Goal: Transaction & Acquisition: Subscribe to service/newsletter

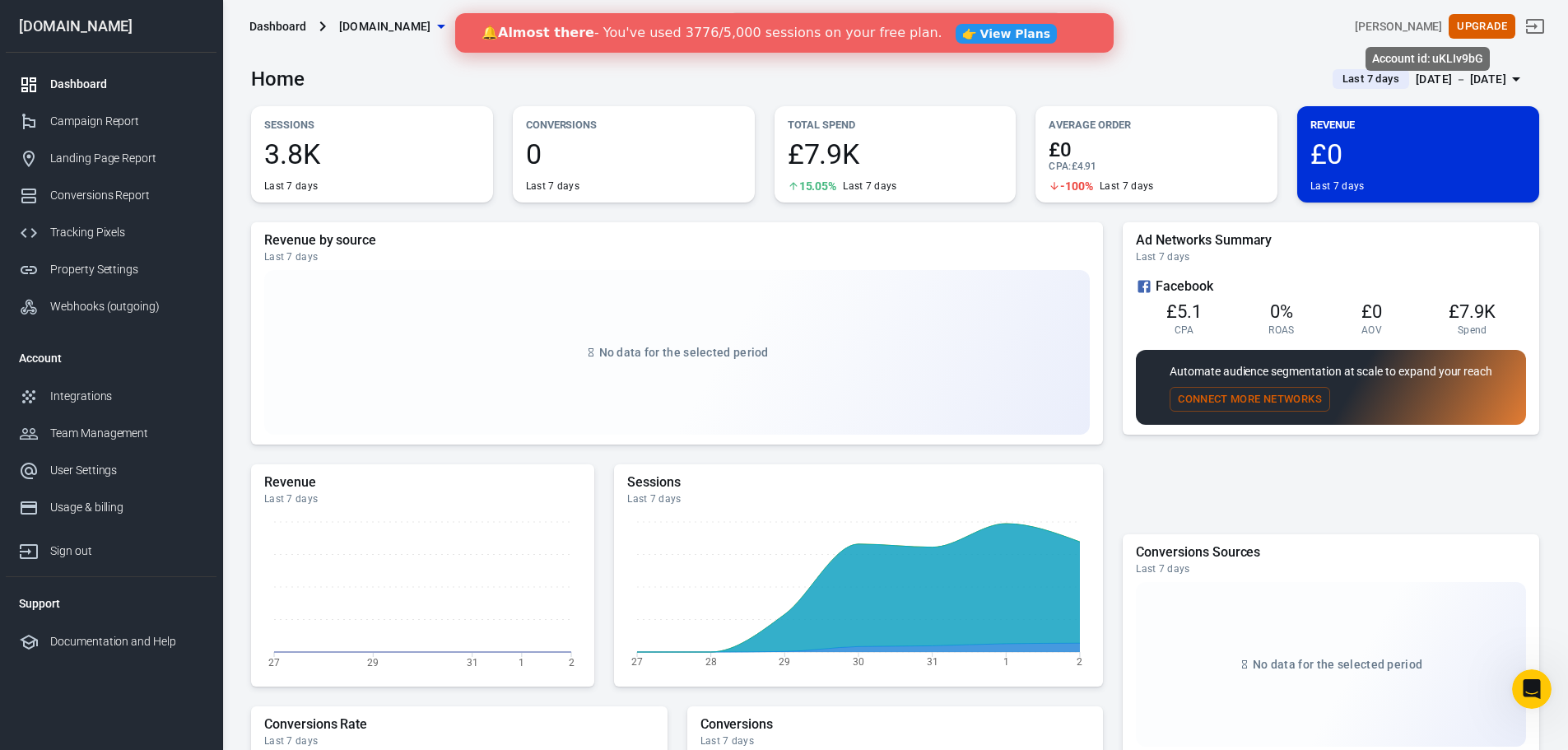
click at [1412, 23] on div "[PERSON_NAME]" at bounding box center [1398, 27] width 88 height 17
click at [1029, 214] on main "Home Last 7 days Aug 27 － Sep 2, 2025 Sessions 3.8K Last 7 days Conversions 0 L…" at bounding box center [895, 553] width 1288 height 1001
click at [104, 393] on div "Integrations" at bounding box center [127, 397] width 153 height 17
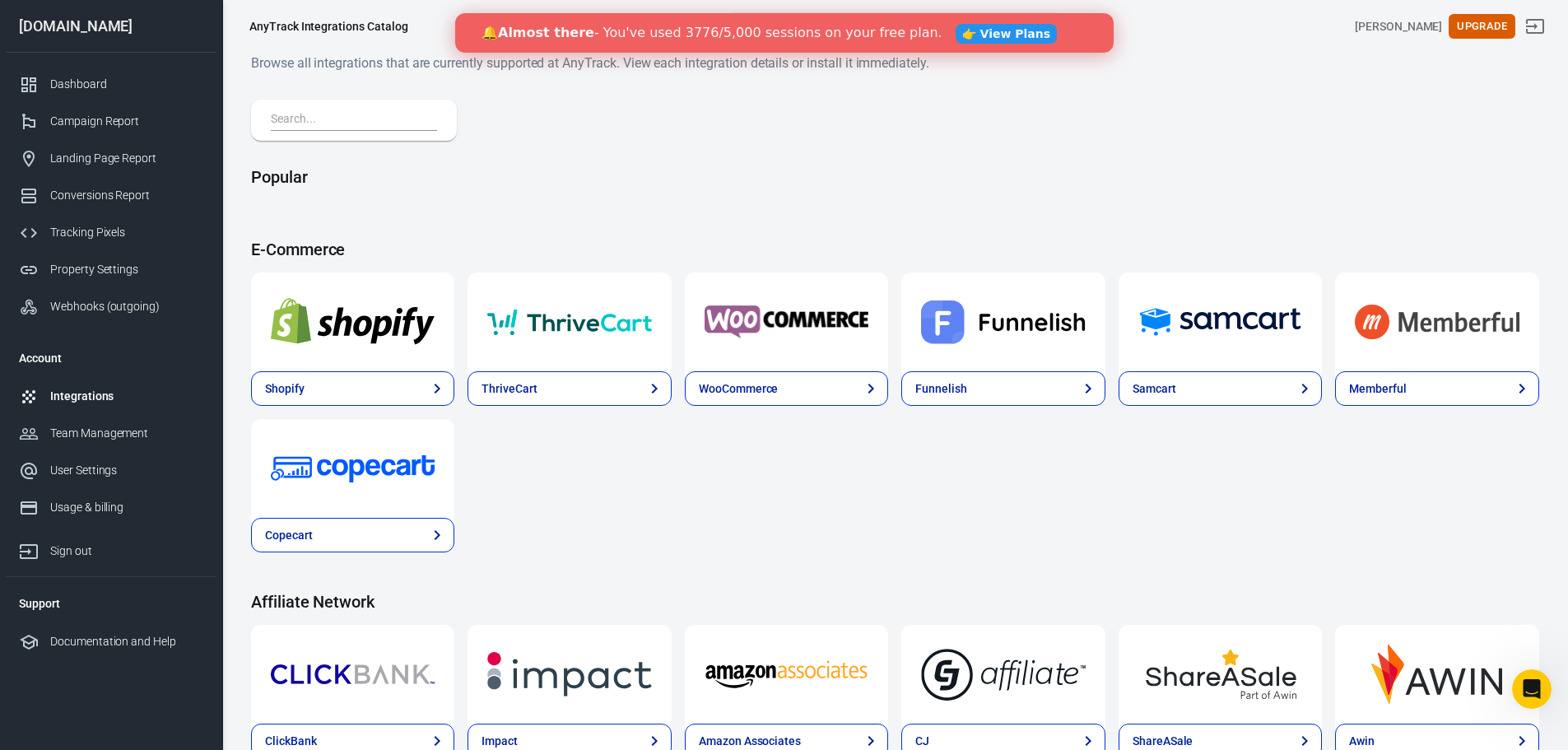
click at [342, 119] on input "text" at bounding box center [351, 120] width 160 height 22
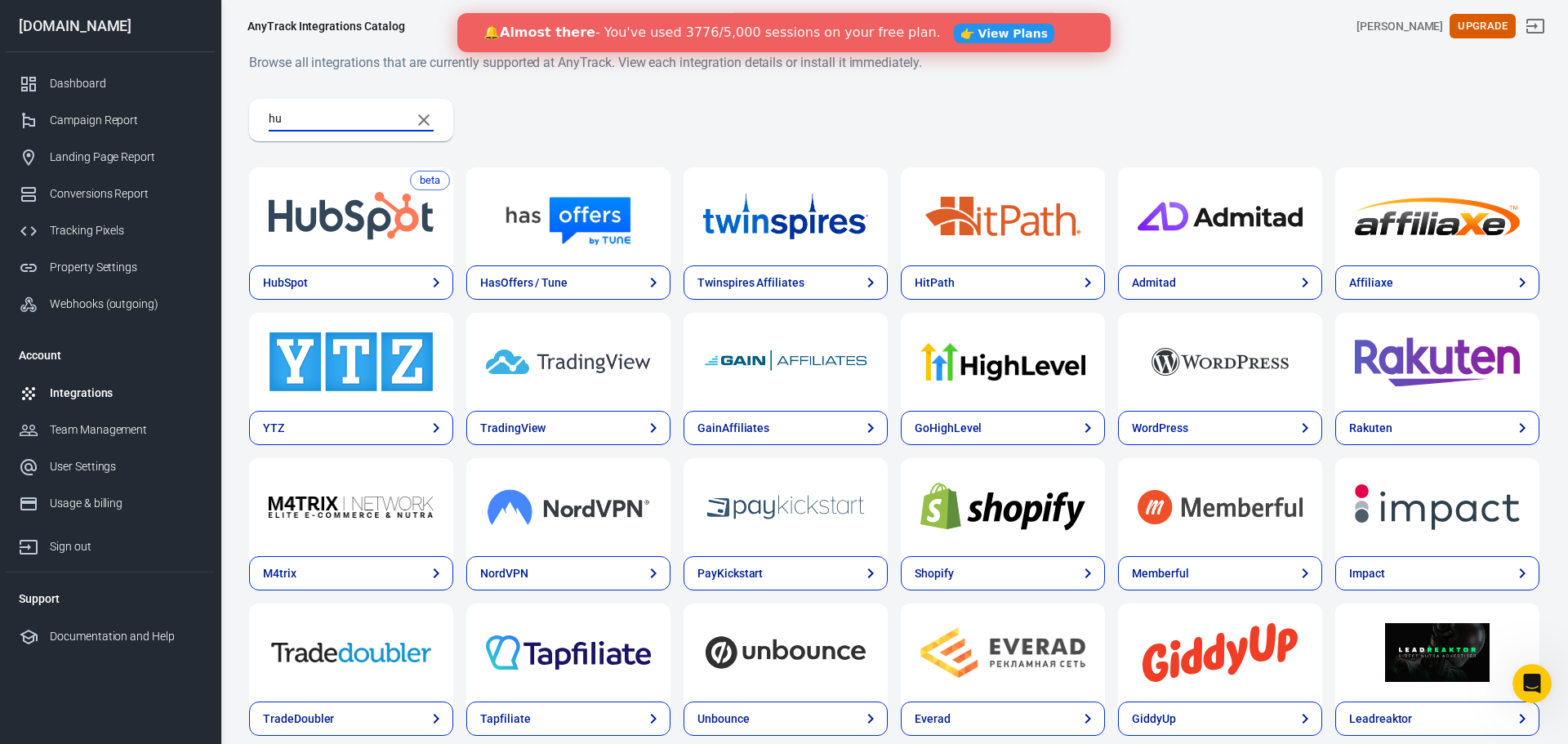
type input "hub"
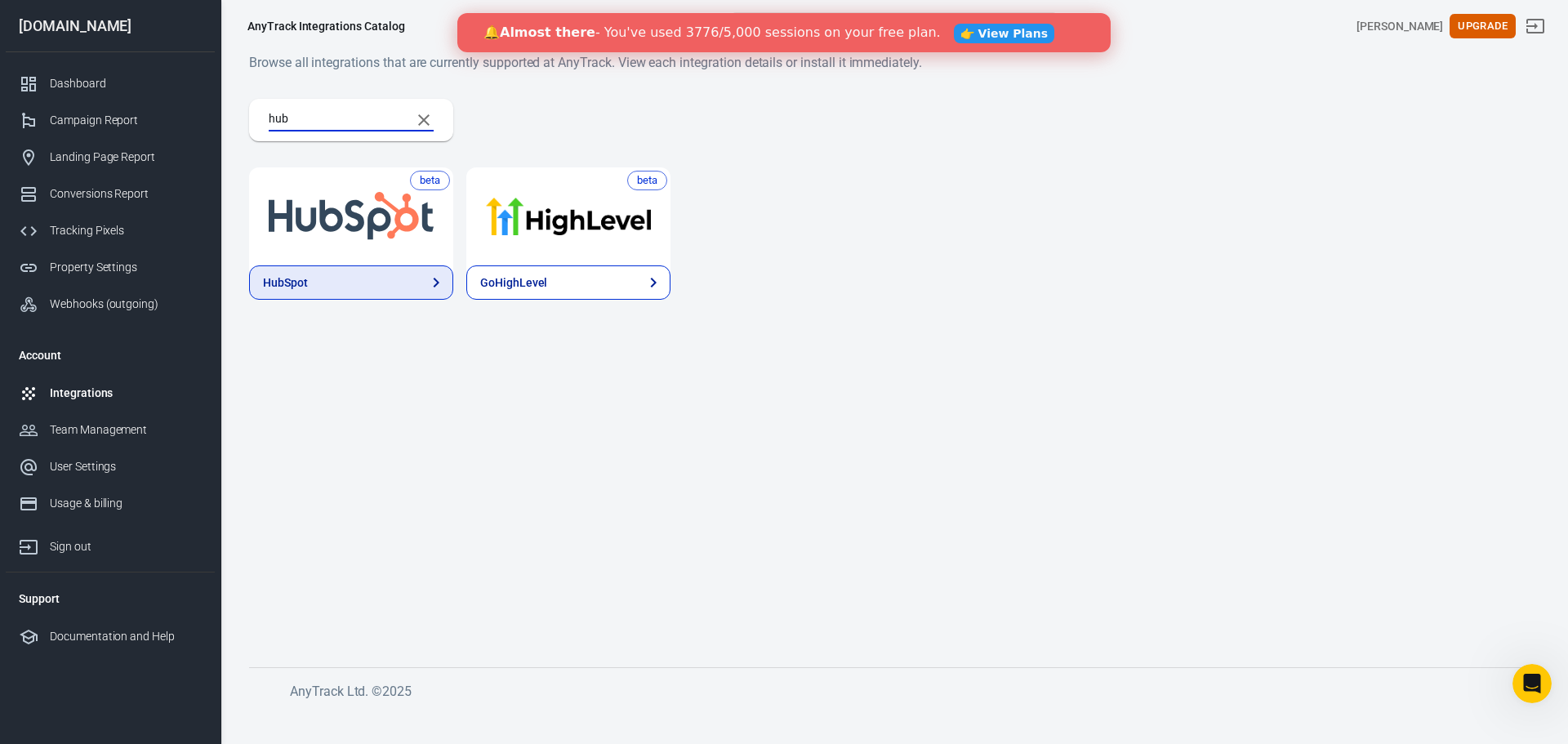
click at [356, 276] on link "HubSpot" at bounding box center [350, 282] width 204 height 34
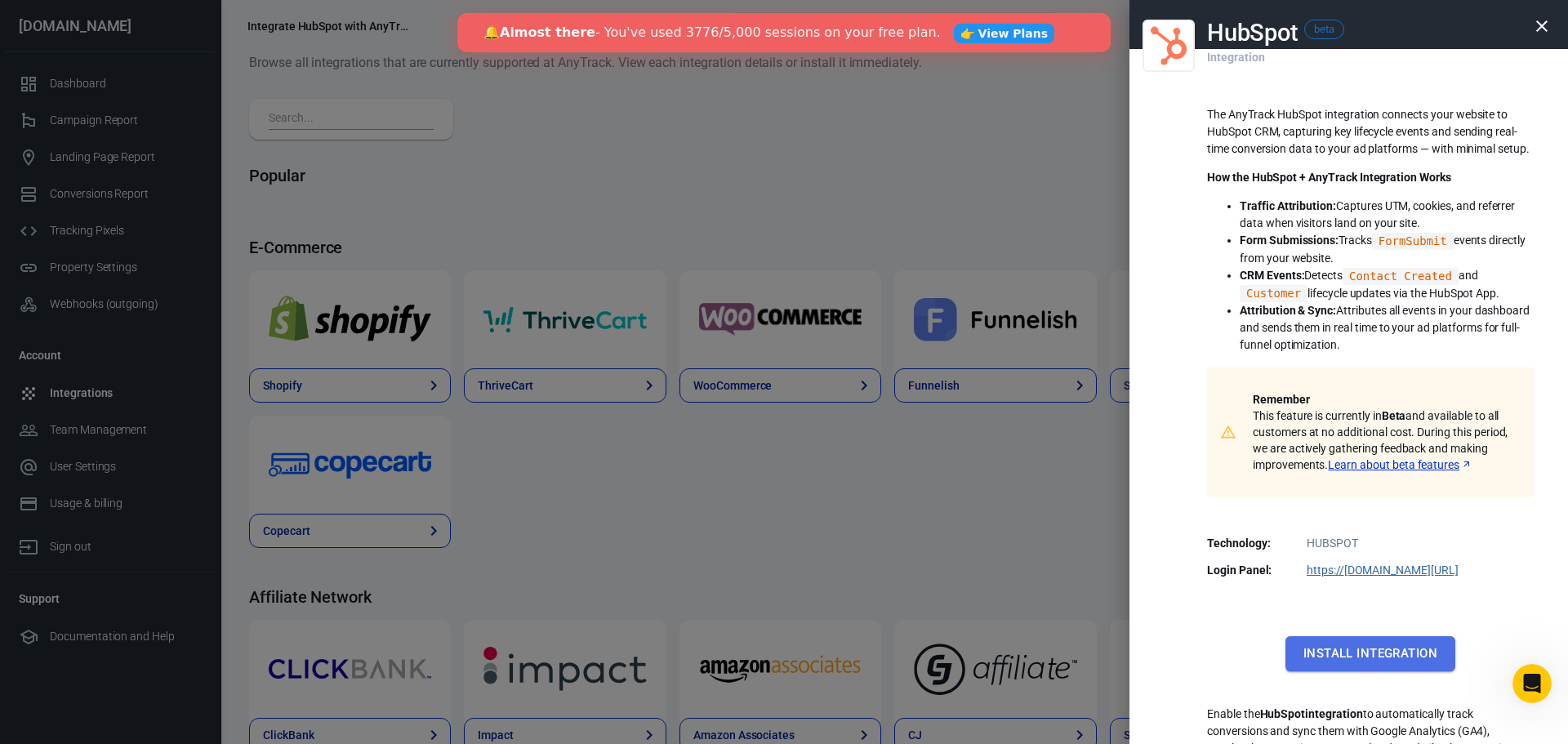
click at [1392, 660] on button "Install Integration" at bounding box center [1370, 654] width 170 height 34
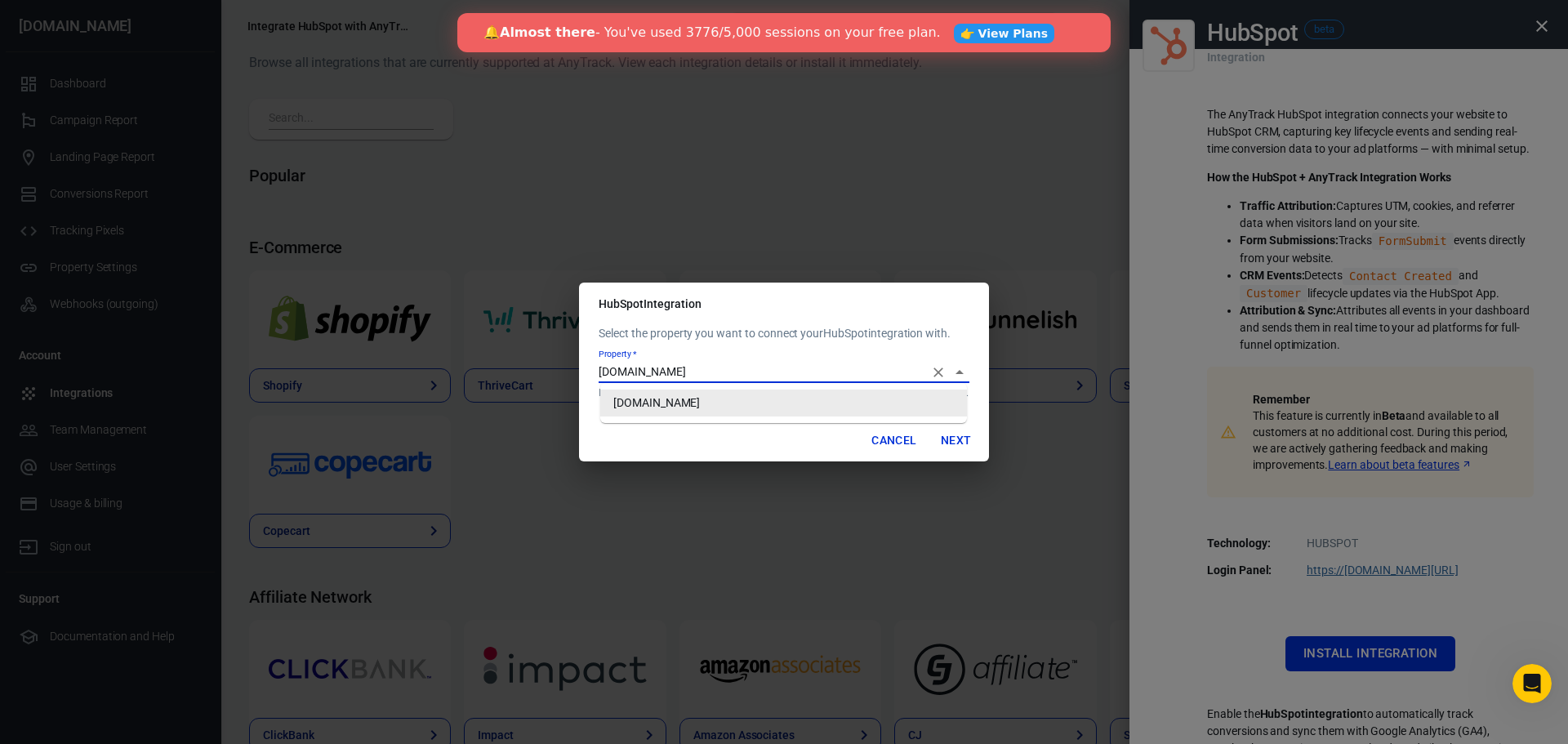
click at [722, 370] on input "[DOMAIN_NAME]" at bounding box center [760, 372] width 324 height 21
click at [827, 435] on div "Cancel Next" at bounding box center [783, 441] width 409 height 43
click at [955, 436] on button "Next" at bounding box center [956, 440] width 53 height 30
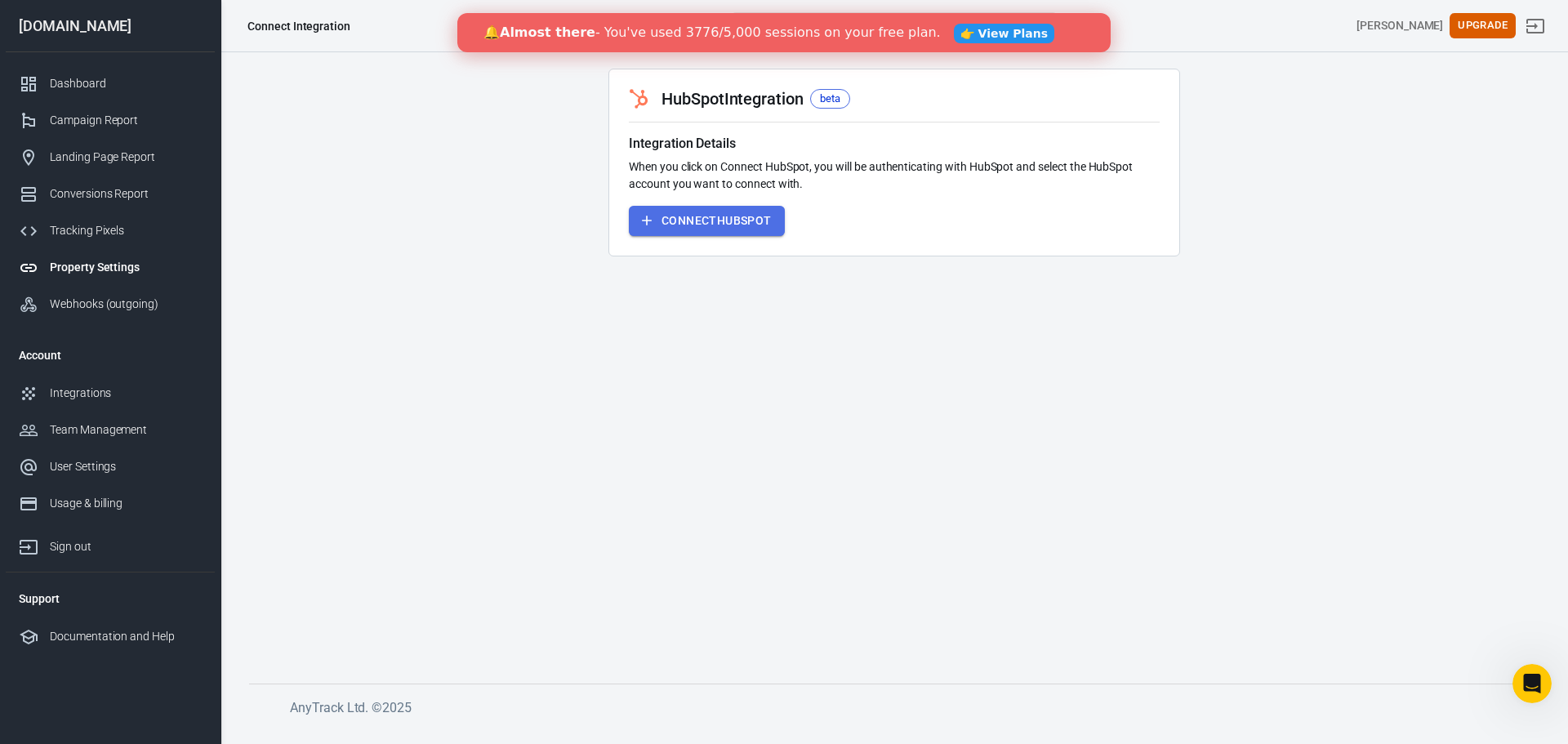
click at [740, 222] on button "Connect HubSpot" at bounding box center [706, 220] width 156 height 30
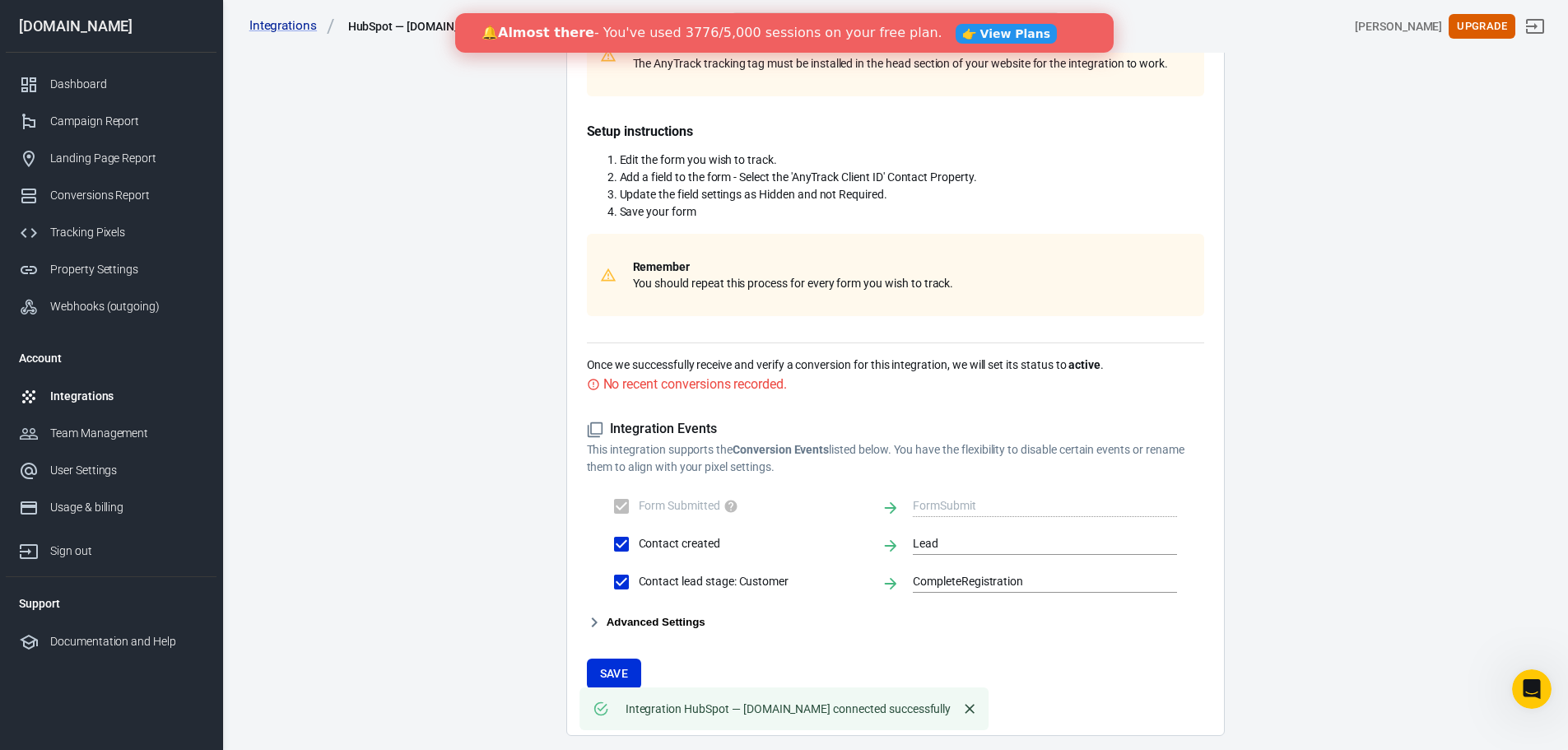
scroll to position [399, 0]
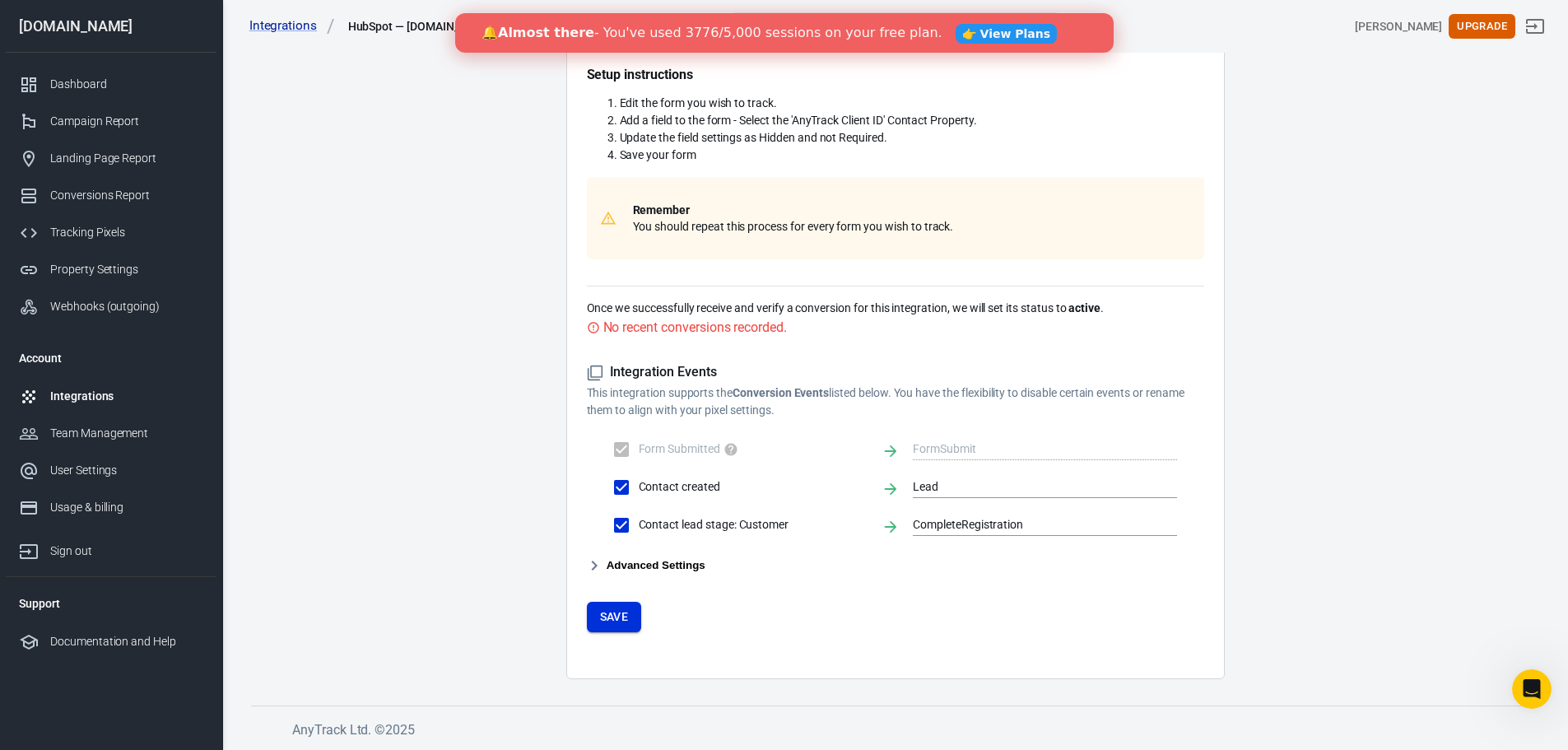
click at [617, 625] on button "Save" at bounding box center [614, 616] width 56 height 30
drag, startPoint x: 693, startPoint y: 572, endPoint x: 718, endPoint y: 576, distance: 25.3
click at [693, 571] on button "Advanced Settings" at bounding box center [646, 565] width 119 height 20
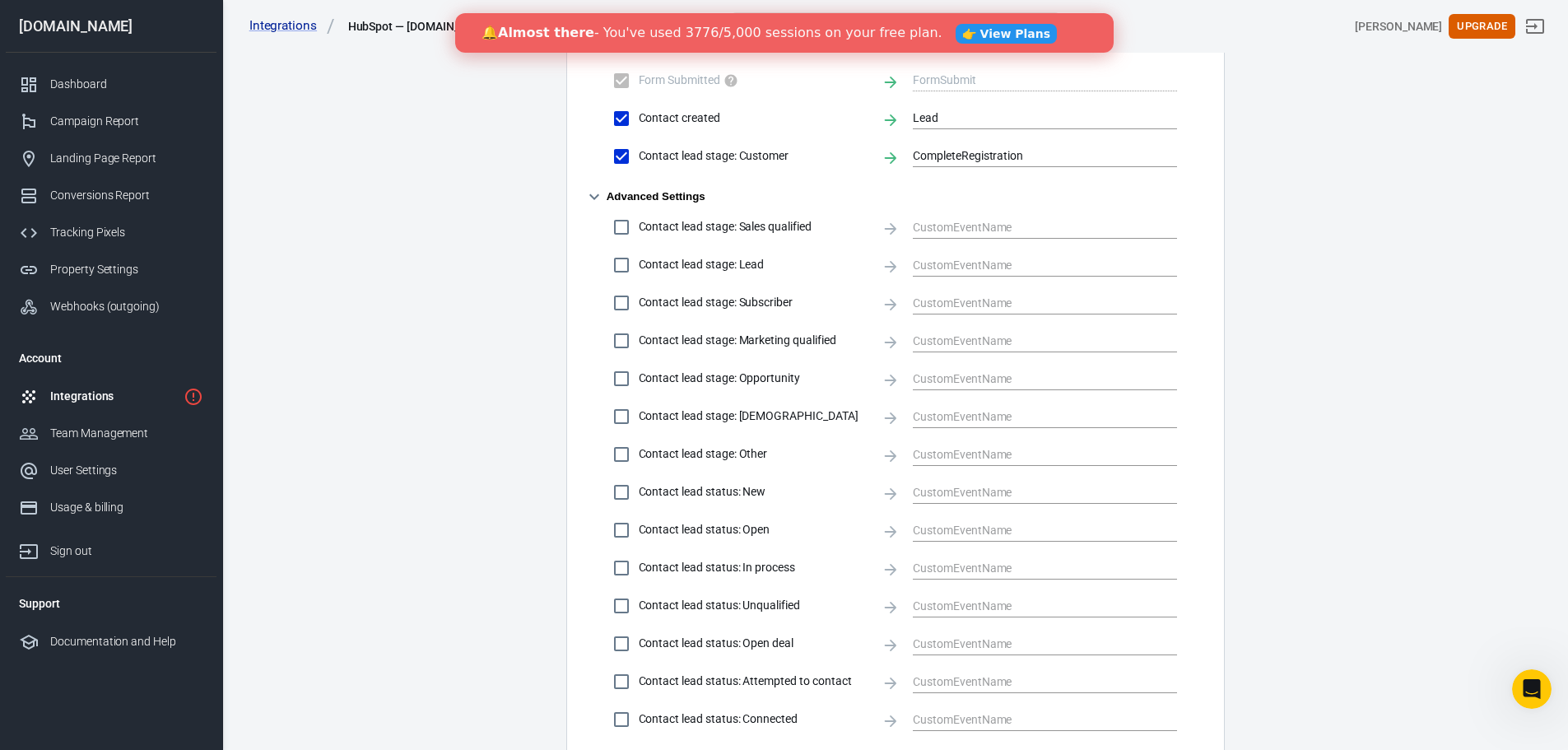
scroll to position [728, 0]
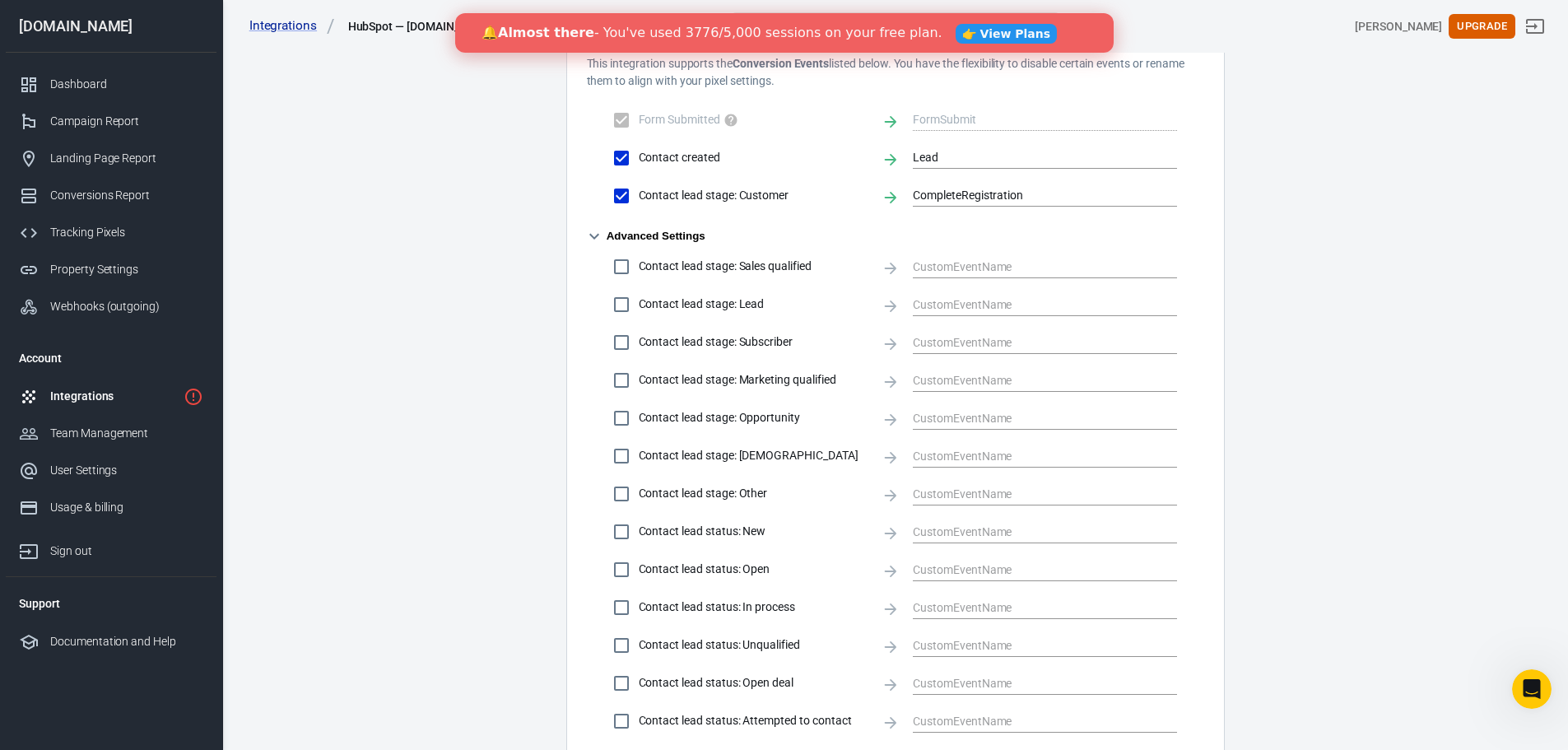
click at [617, 271] on input "Contact lead stage: Sales qualified" at bounding box center [621, 266] width 35 height 35
checkbox input "true"
click at [614, 312] on input "Contact lead stage: Lead" at bounding box center [621, 305] width 35 height 35
checkbox input "true"
click at [618, 344] on input "Contact lead stage: Subscriber" at bounding box center [621, 343] width 35 height 35
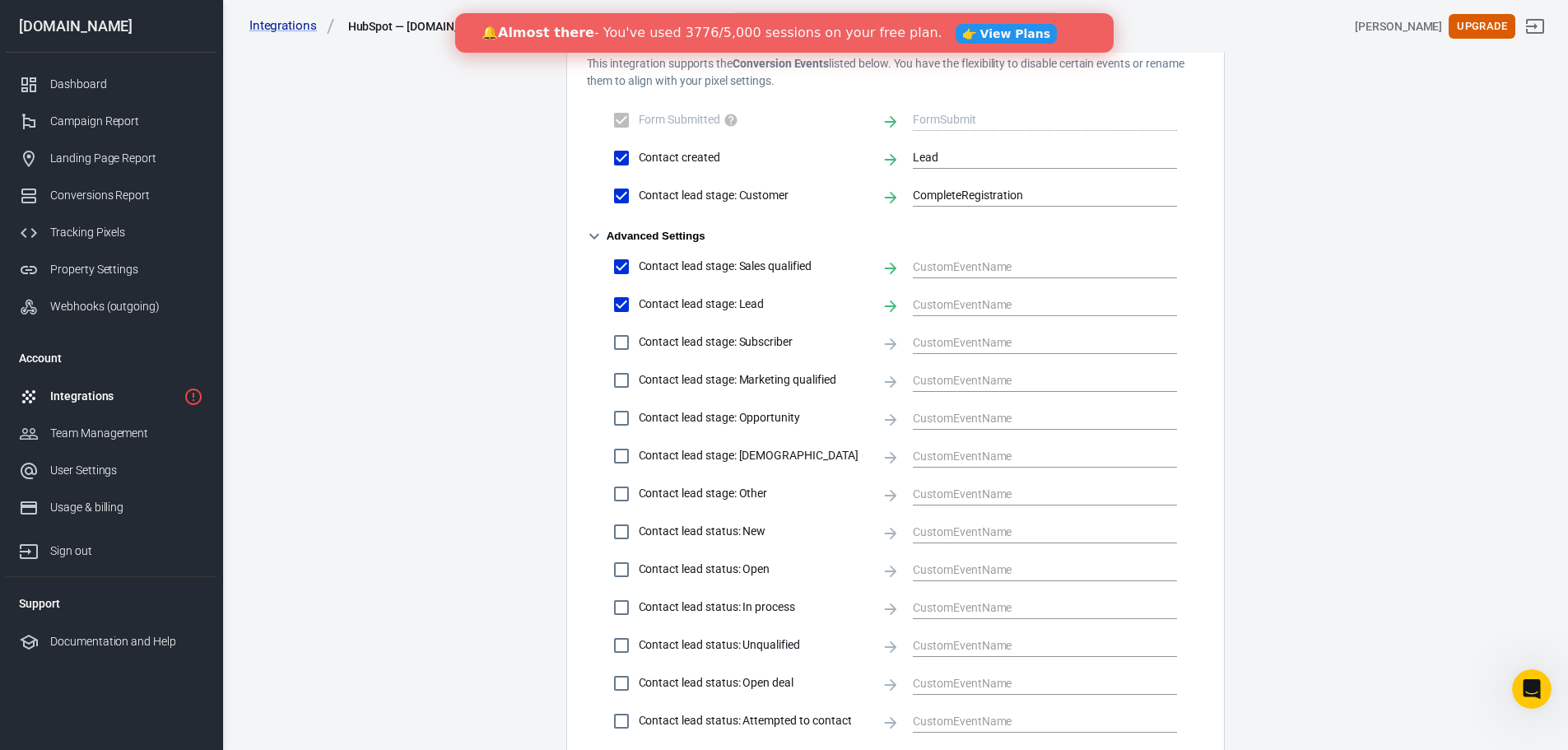
checkbox input "true"
click at [1001, 266] on input "text" at bounding box center [1033, 266] width 239 height 21
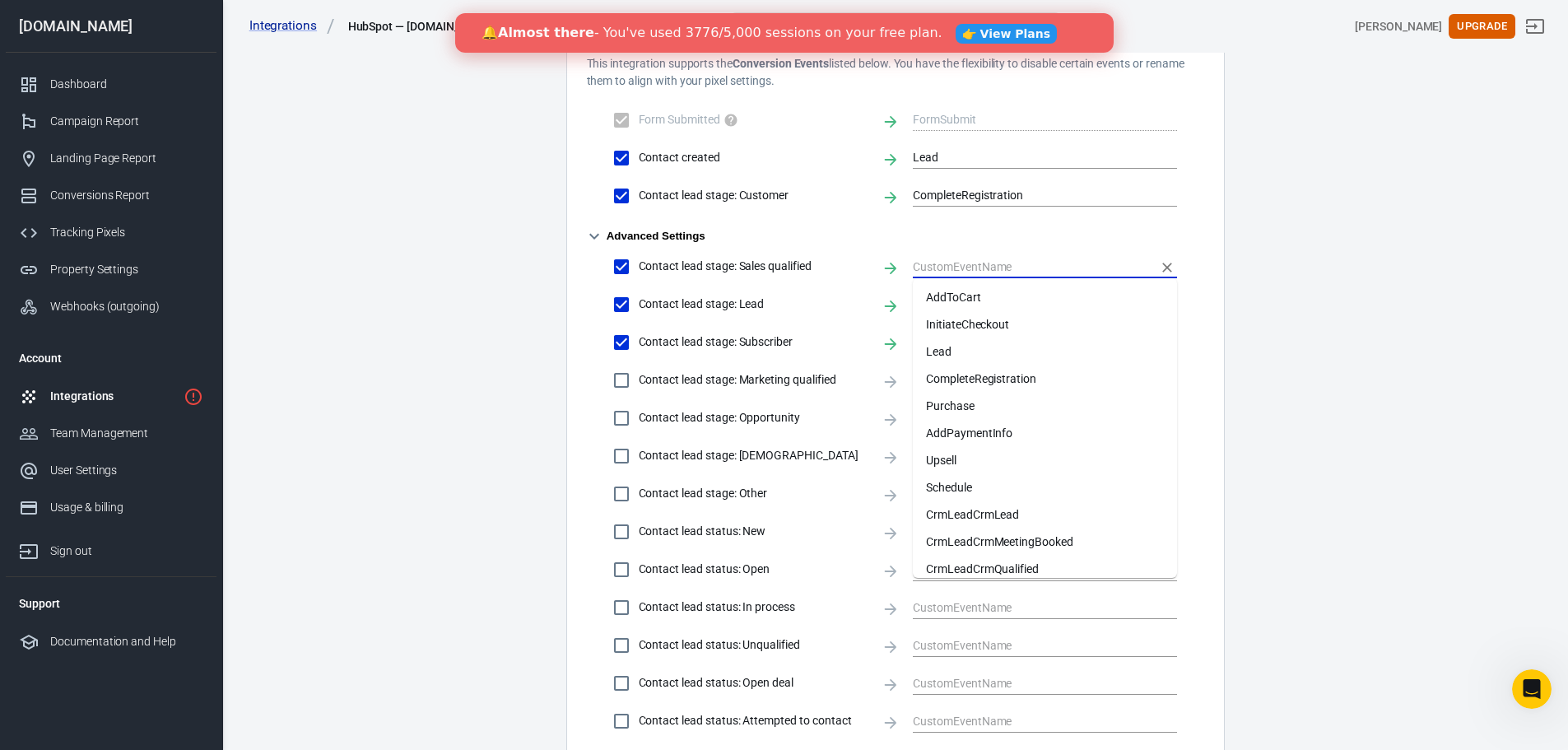
scroll to position [0, 0]
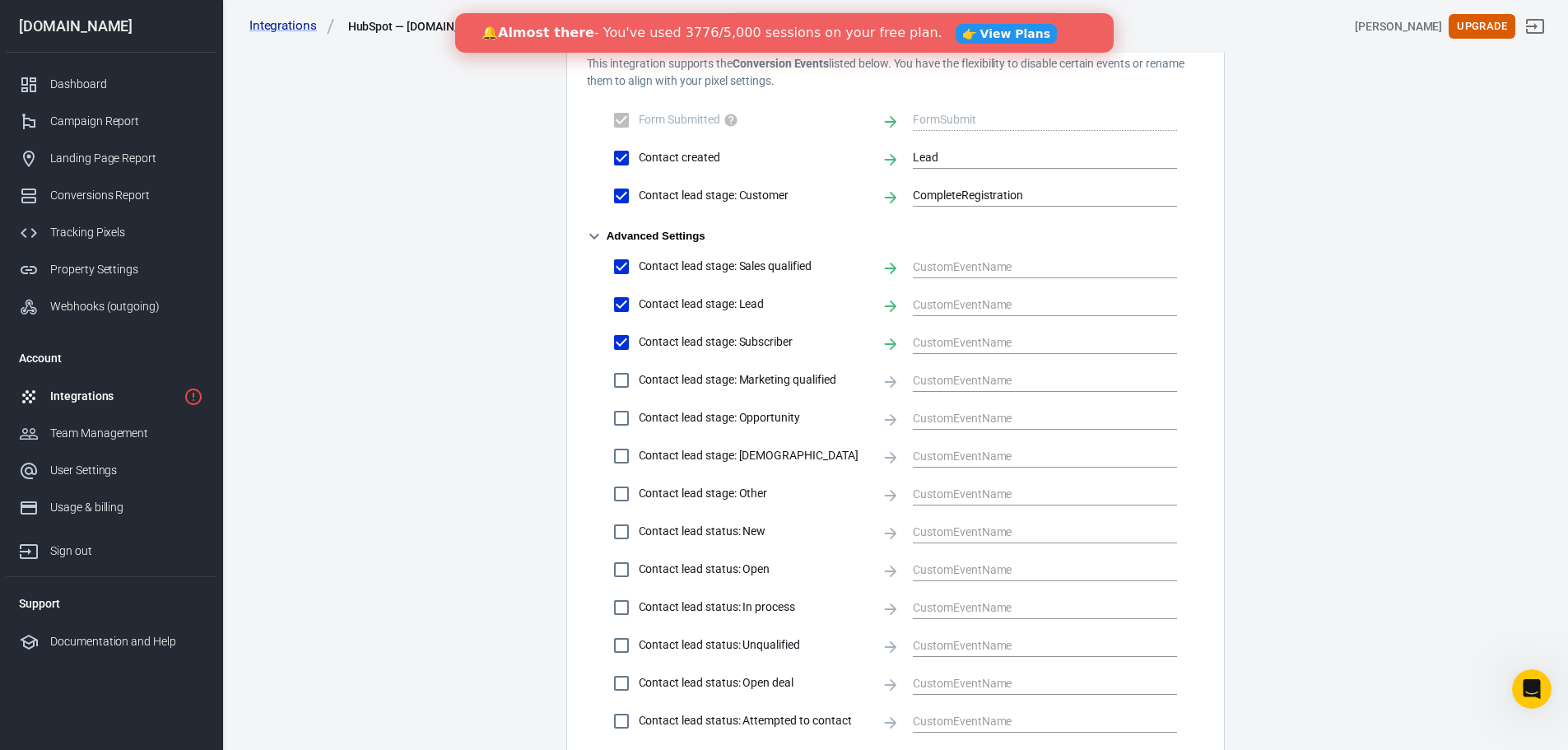
click at [1219, 291] on div "HubSpot Integration beta Property Integration Go to Property Introduction The H…" at bounding box center [895, 171] width 659 height 1569
click at [1060, 261] on input "text" at bounding box center [1033, 266] width 239 height 21
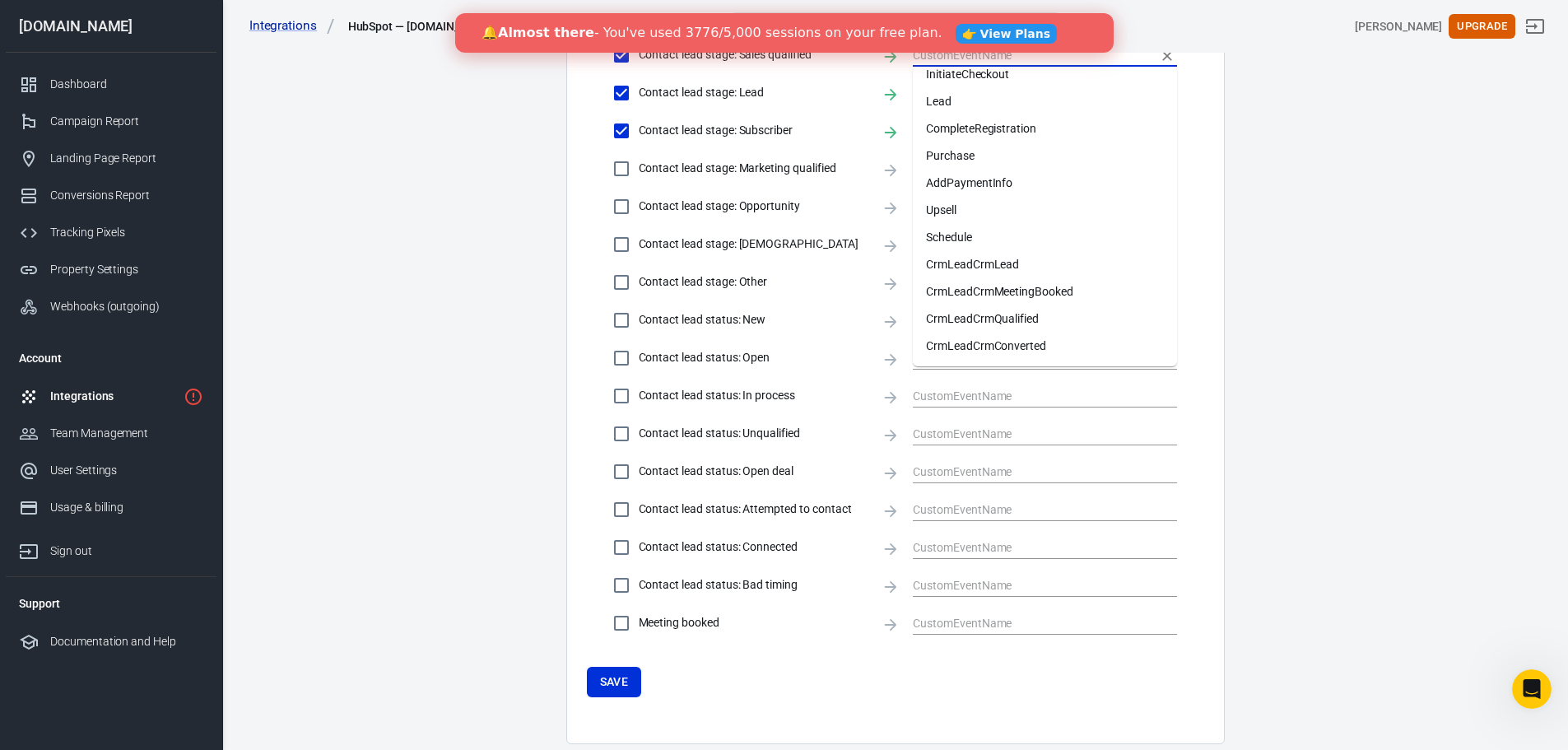
scroll to position [840, 0]
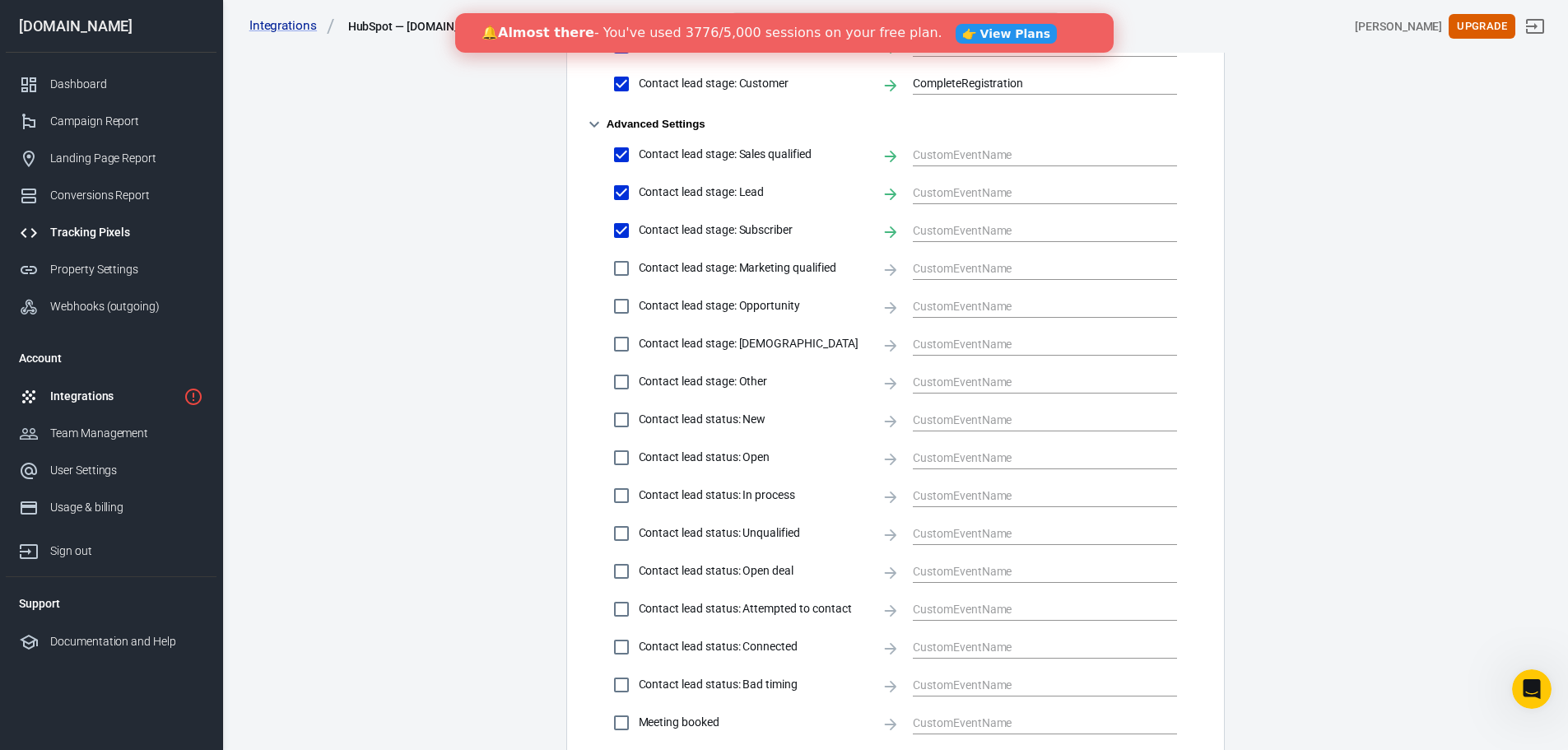
click at [93, 236] on div "Tracking Pixels" at bounding box center [127, 233] width 153 height 17
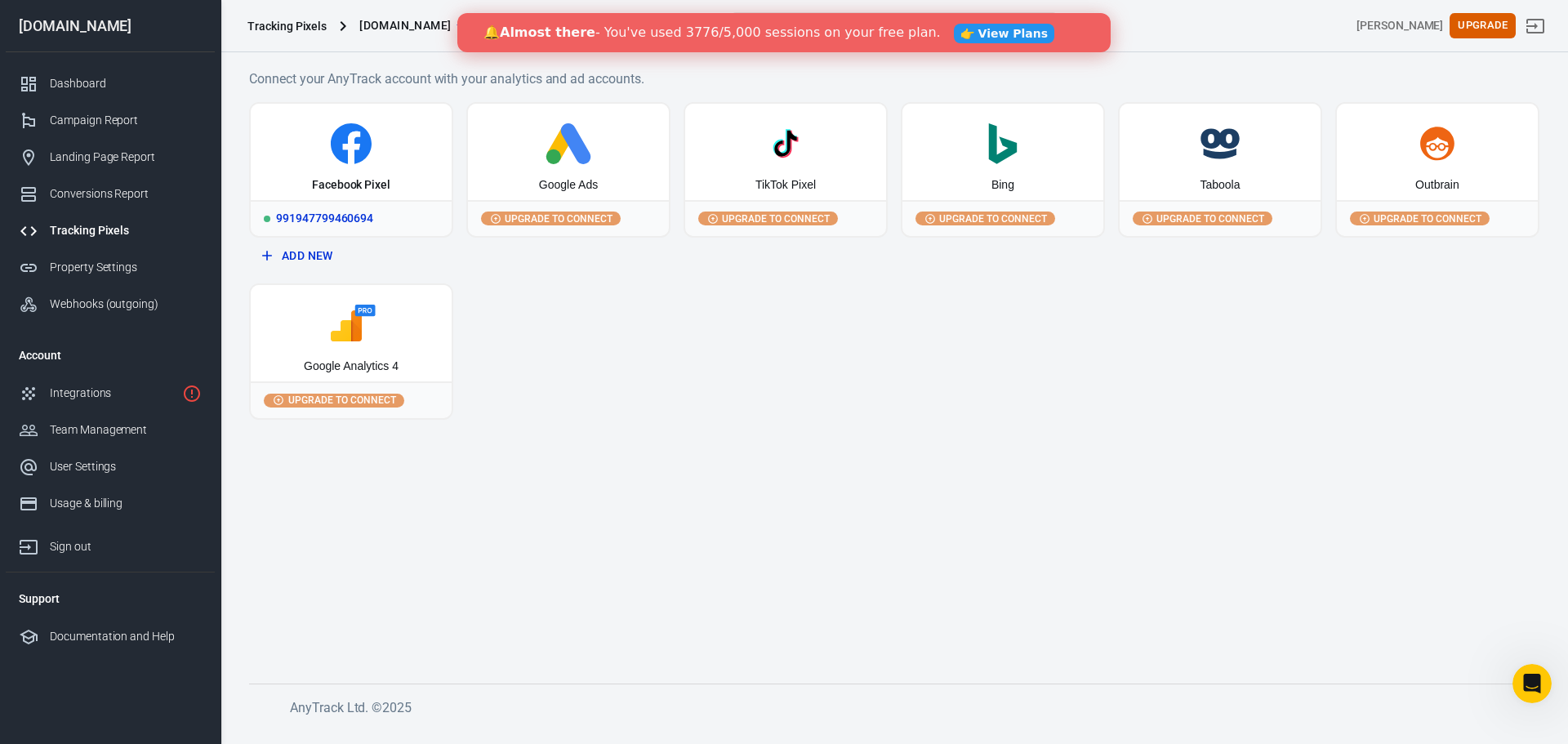
click at [404, 166] on div "Facebook Pixel" at bounding box center [350, 152] width 201 height 96
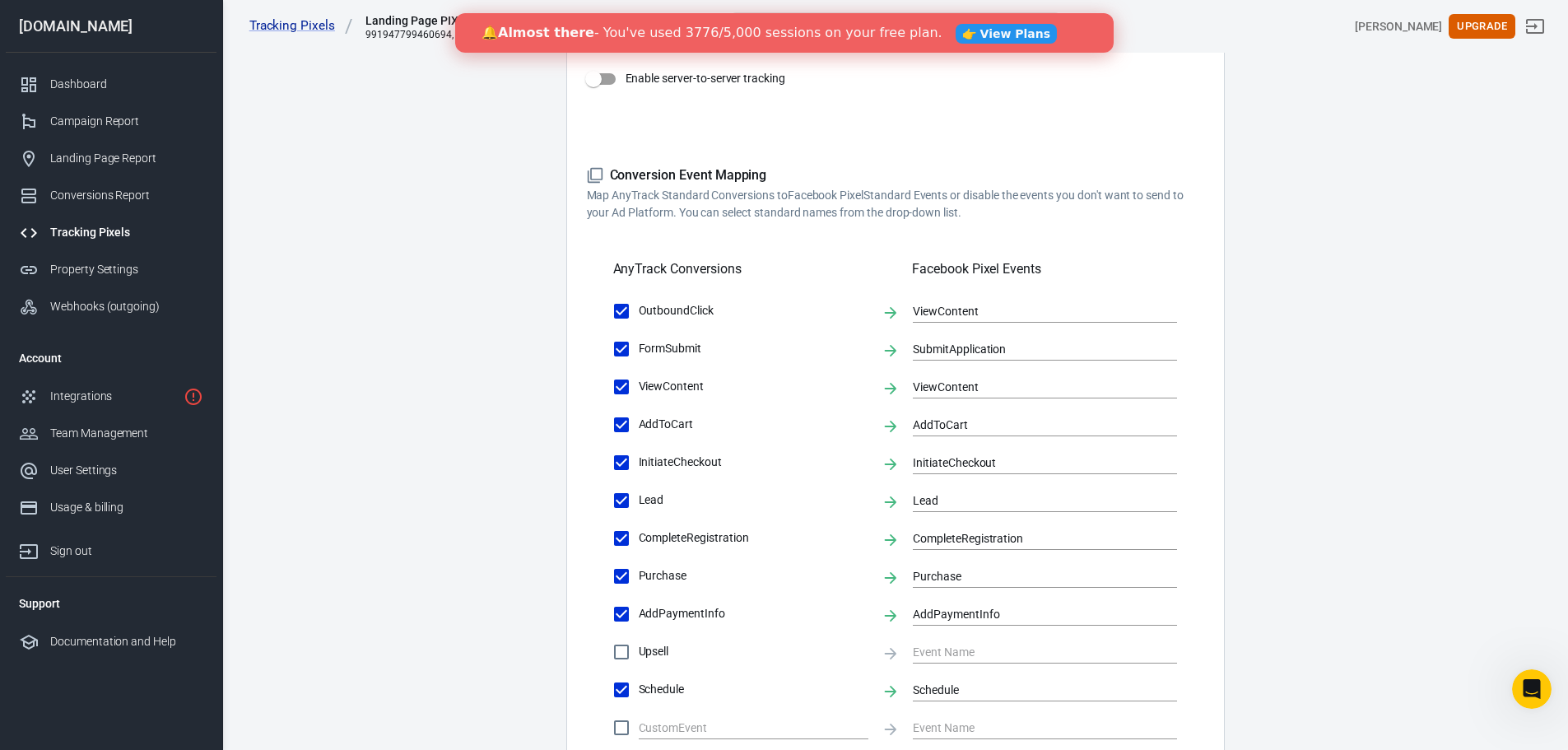
scroll to position [411, 0]
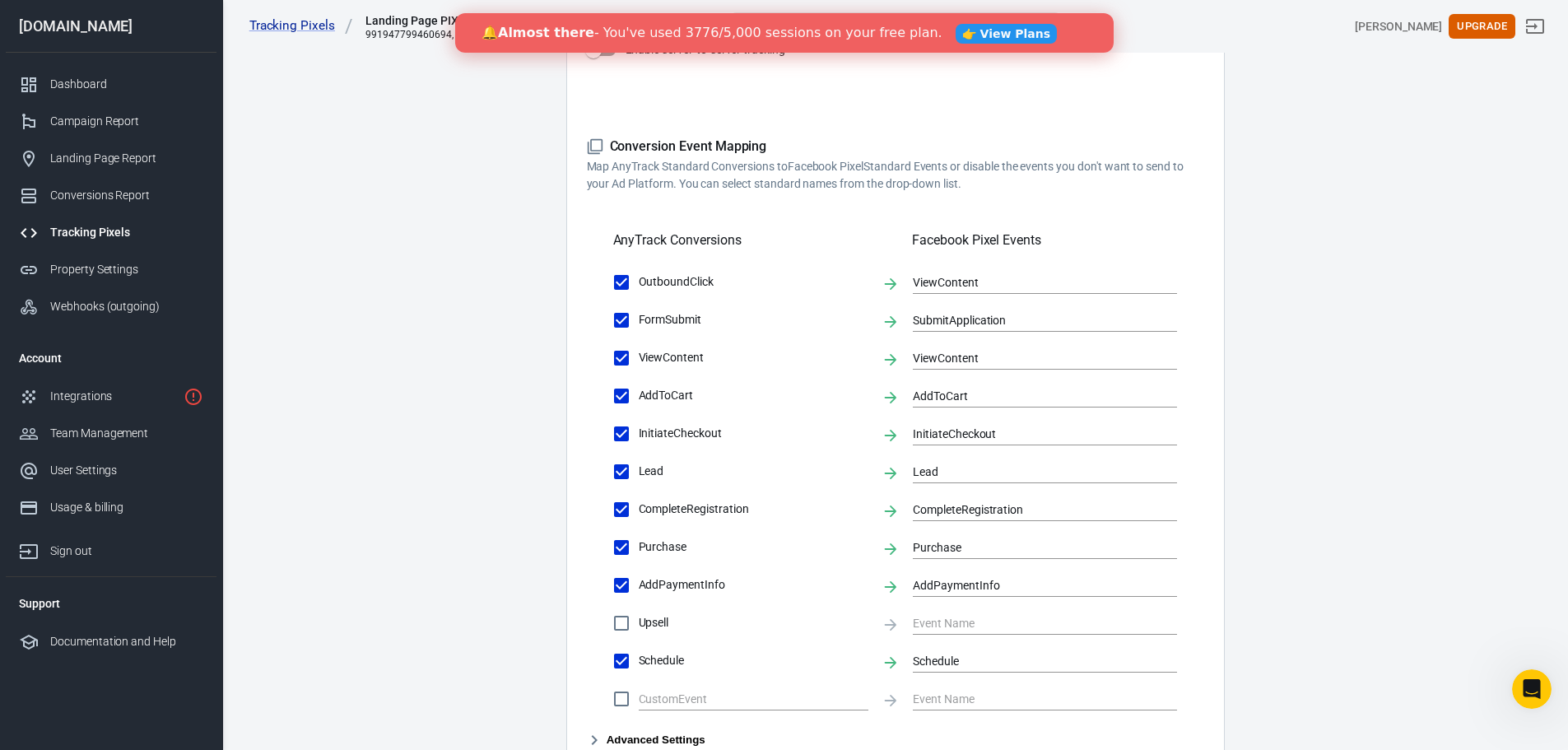
click at [955, 40] on link "👉 View Plans" at bounding box center [1005, 34] width 102 height 20
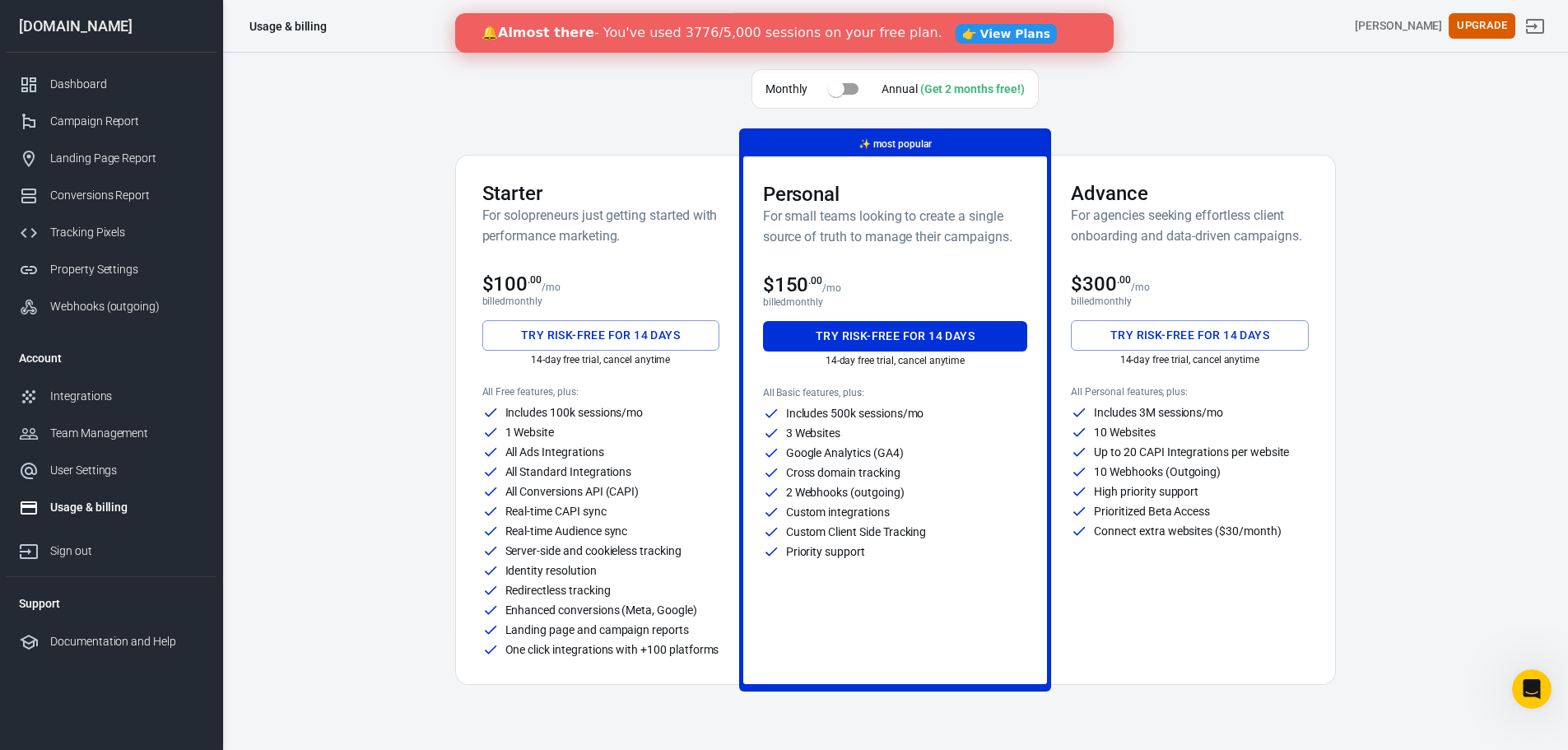
click at [619, 339] on button "Try risk-free for 14 days" at bounding box center [600, 335] width 237 height 30
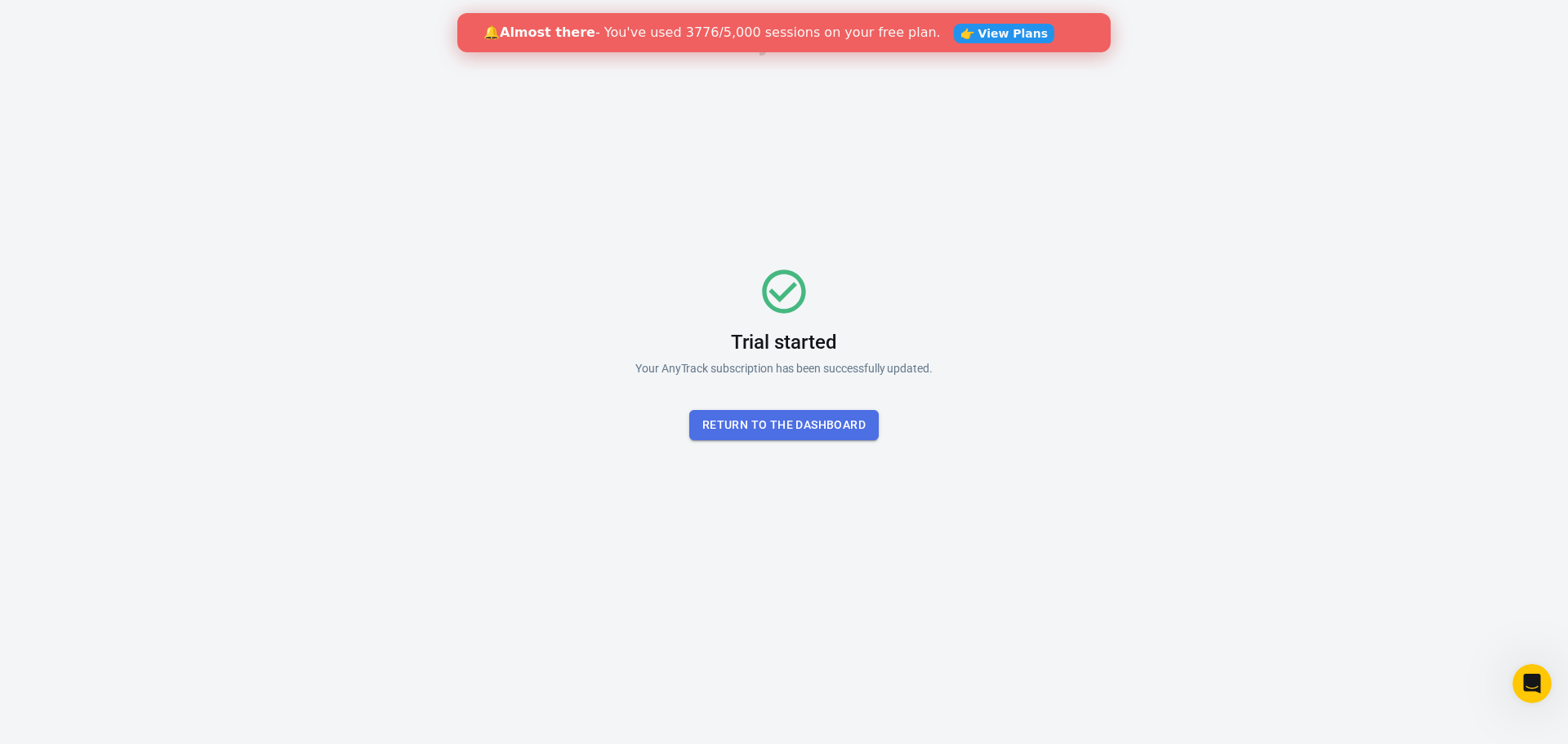
click at [832, 425] on button "Return To the dashboard" at bounding box center [784, 425] width 189 height 30
